Goal: Task Accomplishment & Management: Use online tool/utility

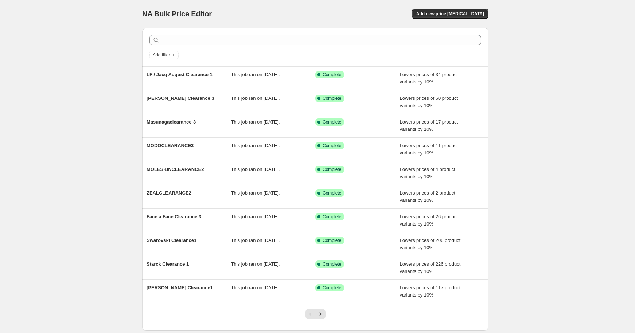
click at [436, 15] on span "Add new price [MEDICAL_DATA]" at bounding box center [451, 14] width 68 height 6
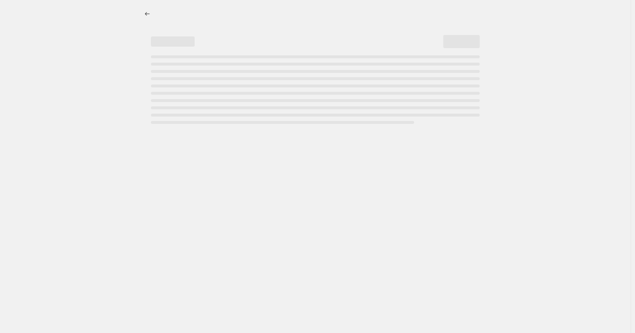
select select "percentage"
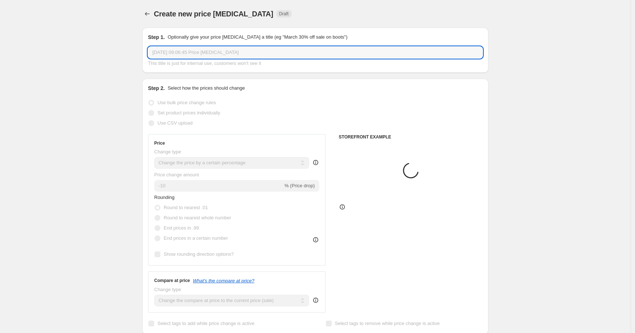
click at [184, 55] on input "[DATE] 09:06:45 Price [MEDICAL_DATA]" at bounding box center [315, 53] width 335 height 12
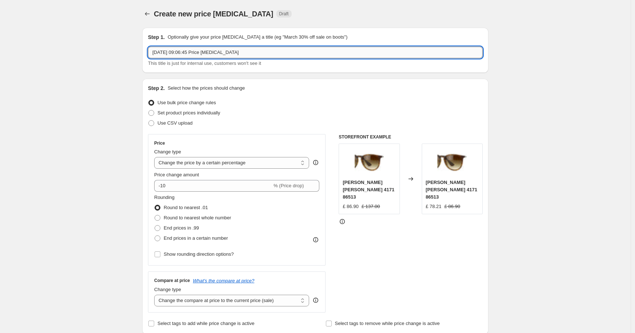
click at [184, 55] on input "[DATE] 09:06:45 Price [MEDICAL_DATA]" at bounding box center [315, 53] width 335 height 12
type input "Cazal August Clearance 1"
click at [198, 111] on span "Set product prices individually" at bounding box center [189, 112] width 63 height 5
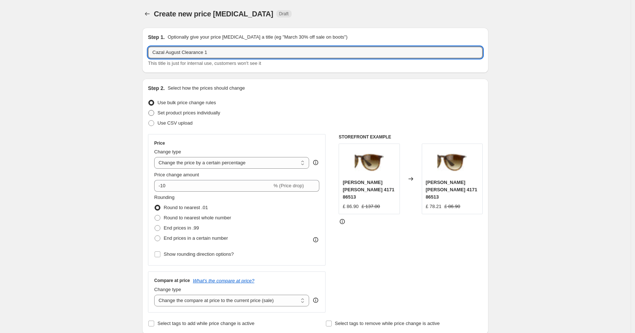
click at [149, 111] on input "Set product prices individually" at bounding box center [148, 110] width 0 height 0
radio input "true"
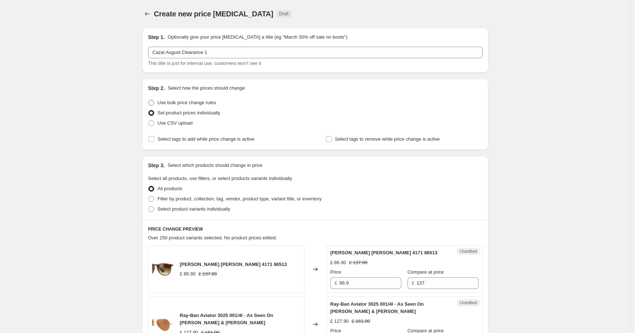
click at [181, 100] on span "Use bulk price change rules" at bounding box center [187, 102] width 58 height 5
click at [149, 100] on input "Use bulk price change rules" at bounding box center [148, 100] width 0 height 0
radio input "true"
select select "percentage"
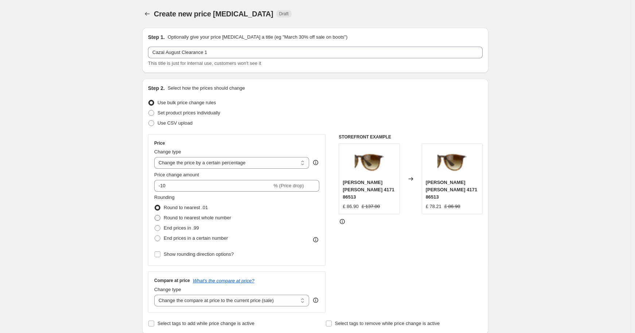
click at [204, 219] on span "Round to nearest whole number" at bounding box center [197, 217] width 67 height 5
click at [155, 216] on input "Round to nearest whole number" at bounding box center [155, 215] width 0 height 0
radio input "true"
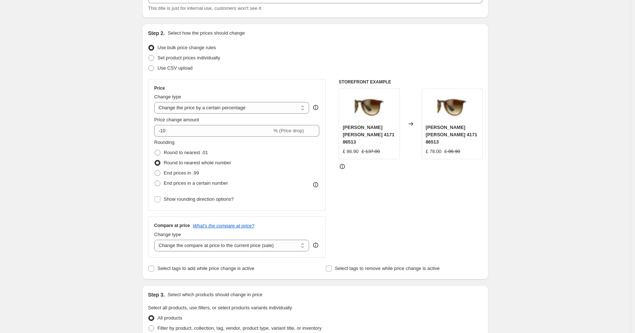
scroll to position [55, 0]
click at [268, 246] on select "Change the compare at price to the current price (sale) Change the compare at p…" at bounding box center [231, 246] width 155 height 12
select select "no_change"
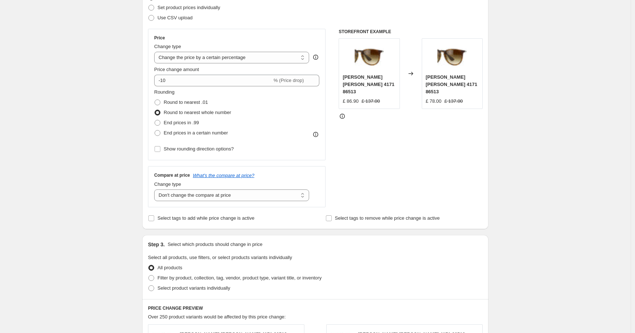
scroll to position [139, 0]
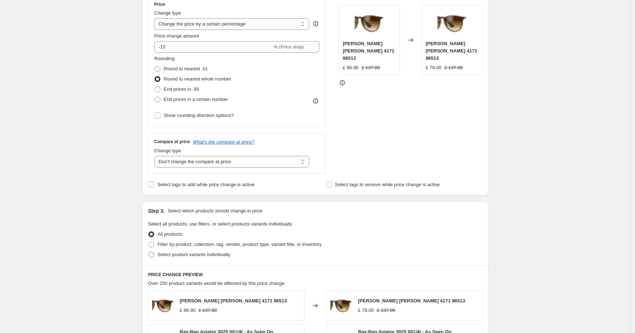
drag, startPoint x: 200, startPoint y: 245, endPoint x: 187, endPoint y: 251, distance: 13.9
click at [200, 245] on span "Filter by product, collection, tag, vendor, product type, variant title, or inv…" at bounding box center [240, 244] width 164 height 5
click at [149, 242] on input "Filter by product, collection, tag, vendor, product type, variant title, or inv…" at bounding box center [148, 242] width 0 height 0
radio input "true"
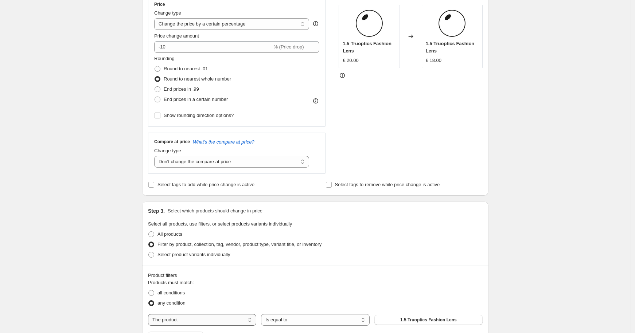
click at [182, 317] on select "The product The product's collection The product's tag The product's vendor The…" at bounding box center [202, 320] width 108 height 12
select select "tag"
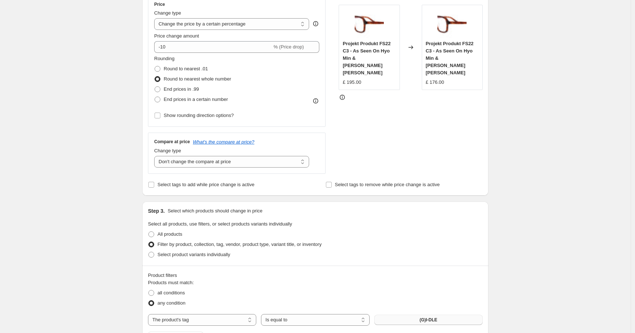
click at [422, 321] on span "(G)I-DLE" at bounding box center [429, 320] width 18 height 6
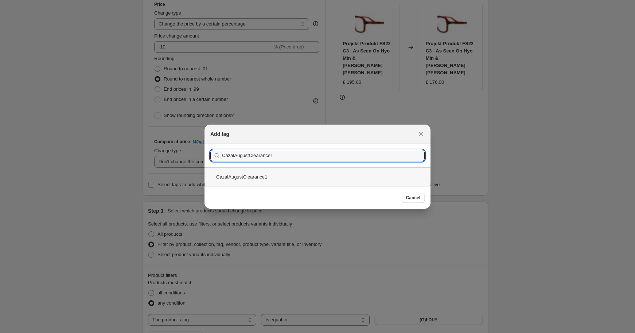
type input "CazalAugustClearance1"
click at [260, 180] on div "CazalAugustClearance1" at bounding box center [318, 176] width 226 height 19
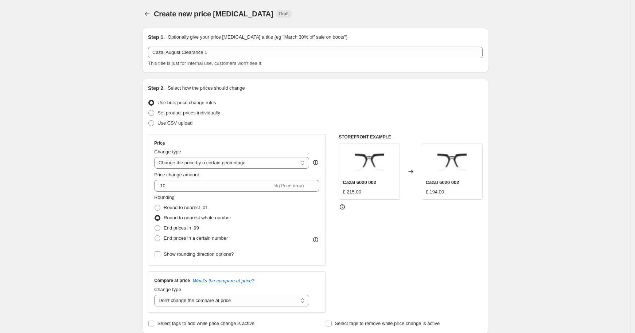
scroll to position [519, 0]
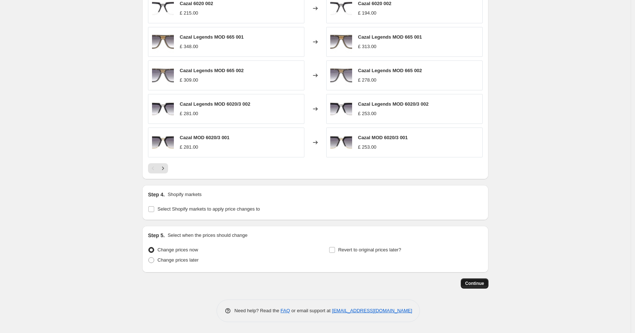
click at [478, 284] on span "Continue" at bounding box center [474, 284] width 19 height 6
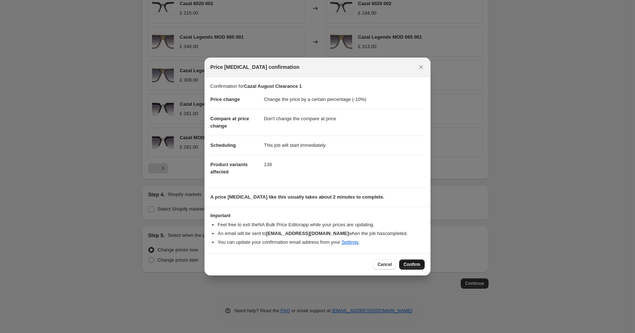
click at [415, 265] on span "Confirm" at bounding box center [412, 265] width 17 height 6
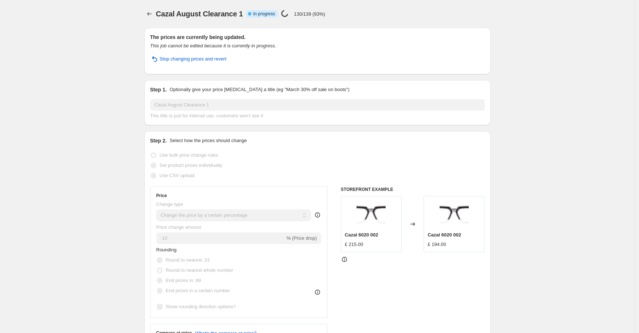
select select "percentage"
select select "no_change"
select select "tag"
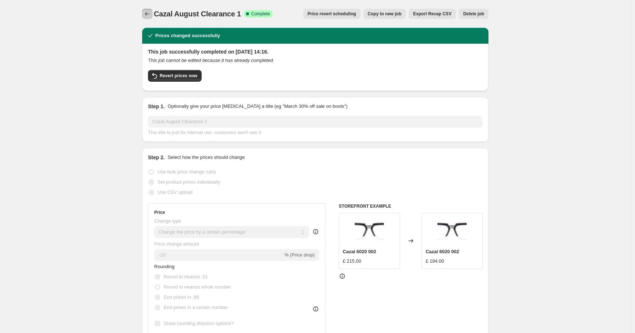
click at [148, 17] on icon "Price change jobs" at bounding box center [147, 13] width 7 height 7
